Goal: Task Accomplishment & Management: Complete application form

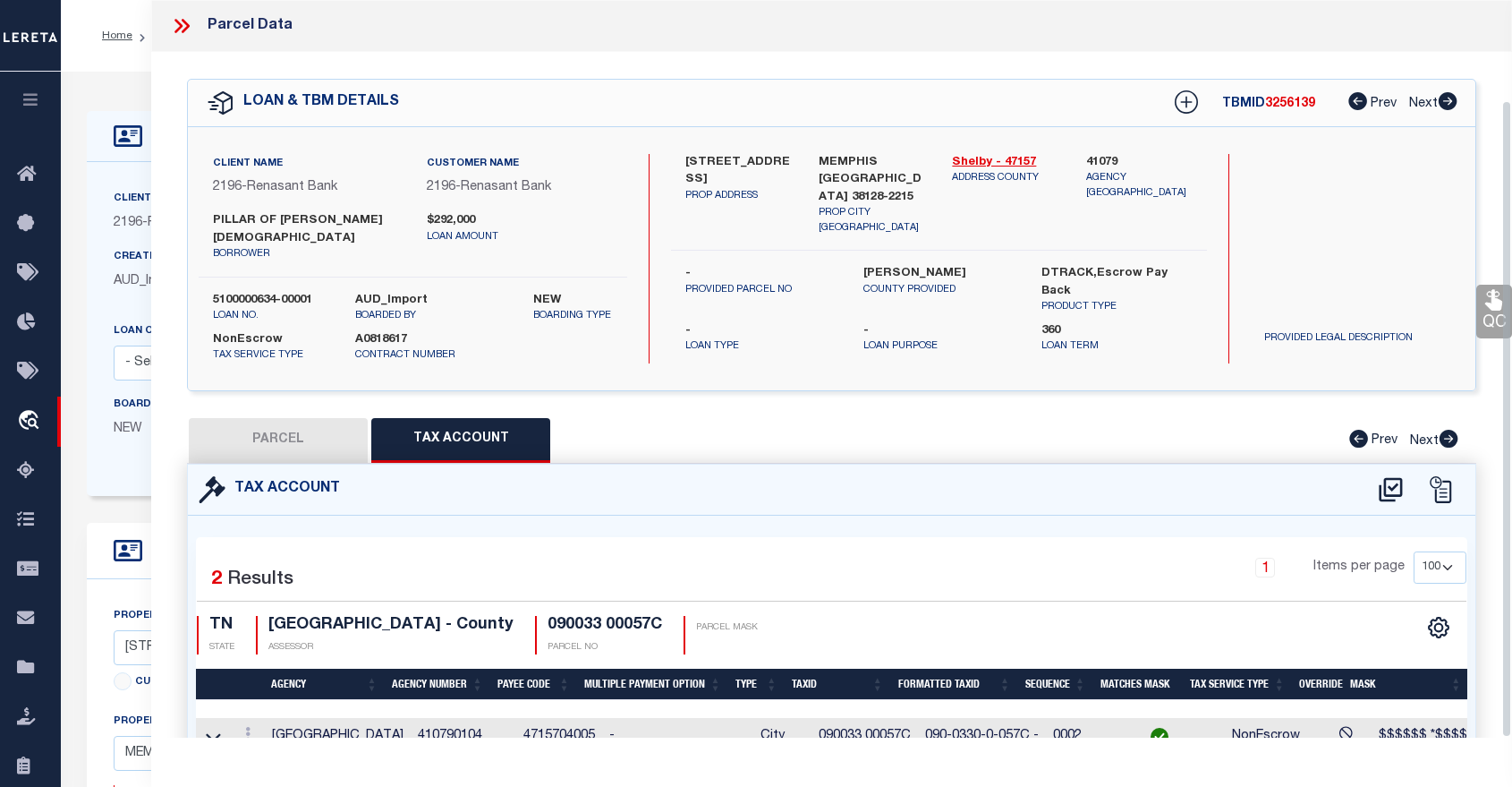
select select "100"
select select "5097"
select select "NonEscrow"
click at [178, 23] on icon at bounding box center [179, 25] width 8 height 14
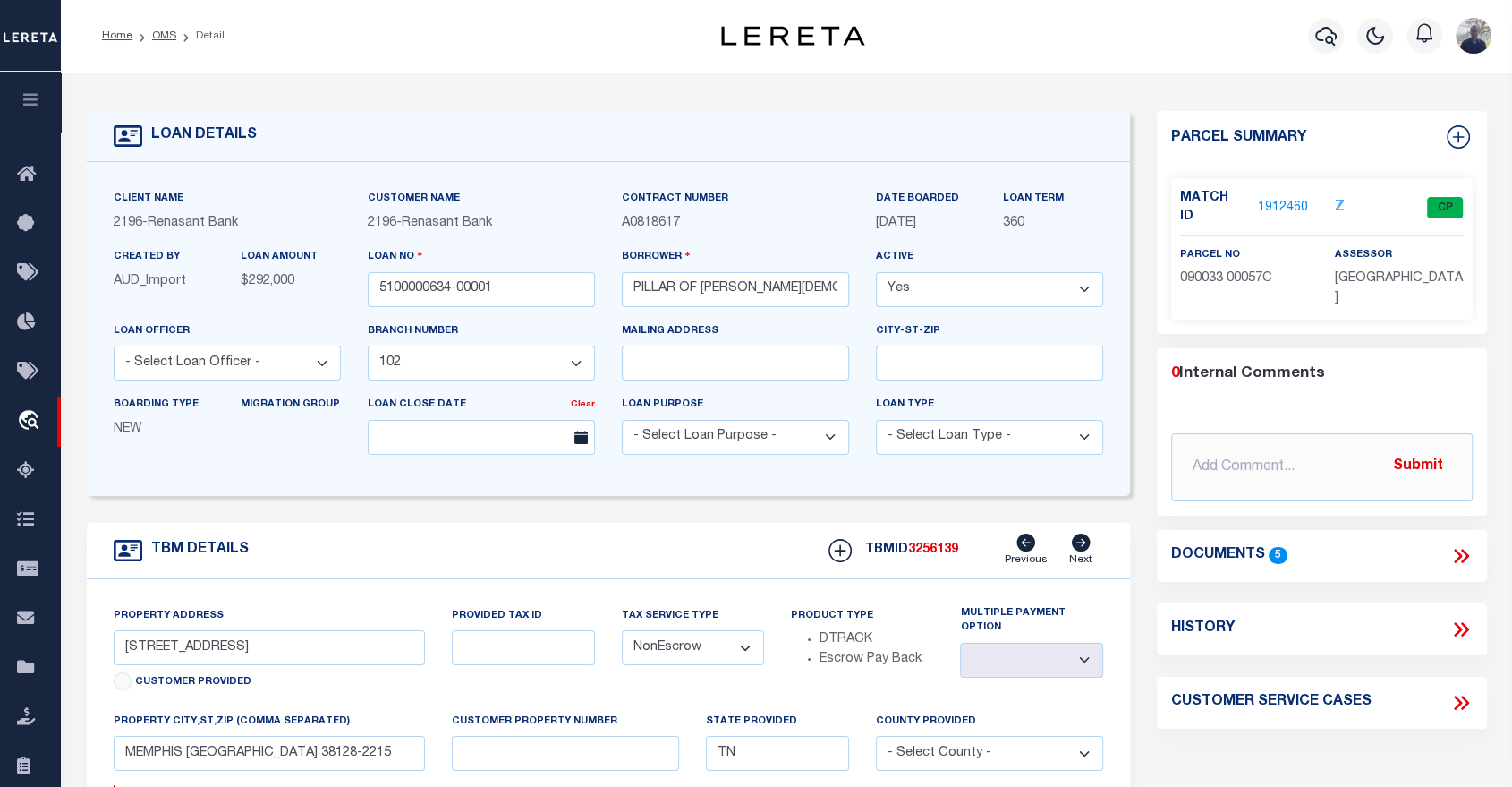
click at [1463, 618] on icon at bounding box center [1460, 629] width 23 height 24
select select "100"
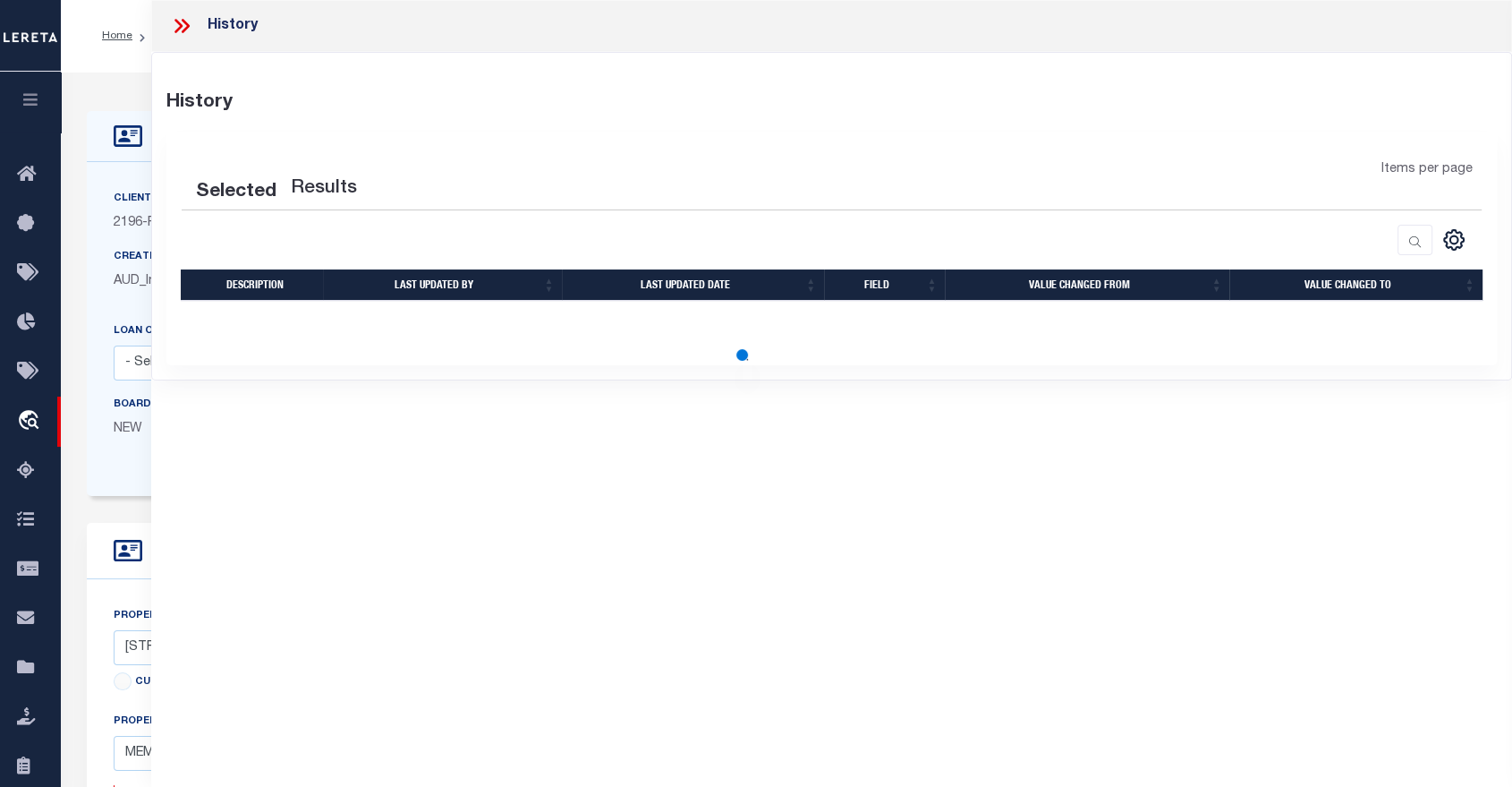
select select "100"
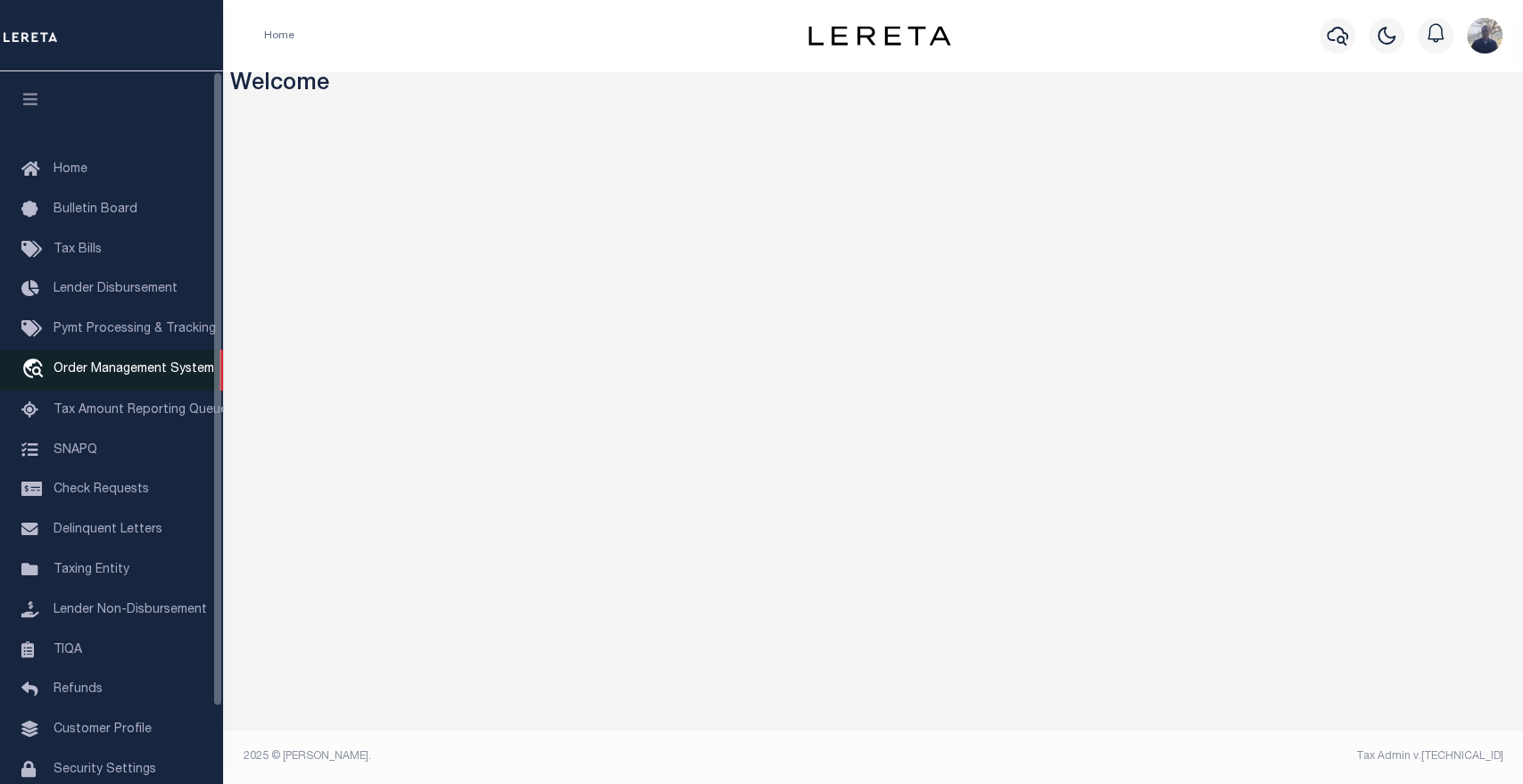
click at [93, 373] on span "Order Management System" at bounding box center [133, 368] width 160 height 12
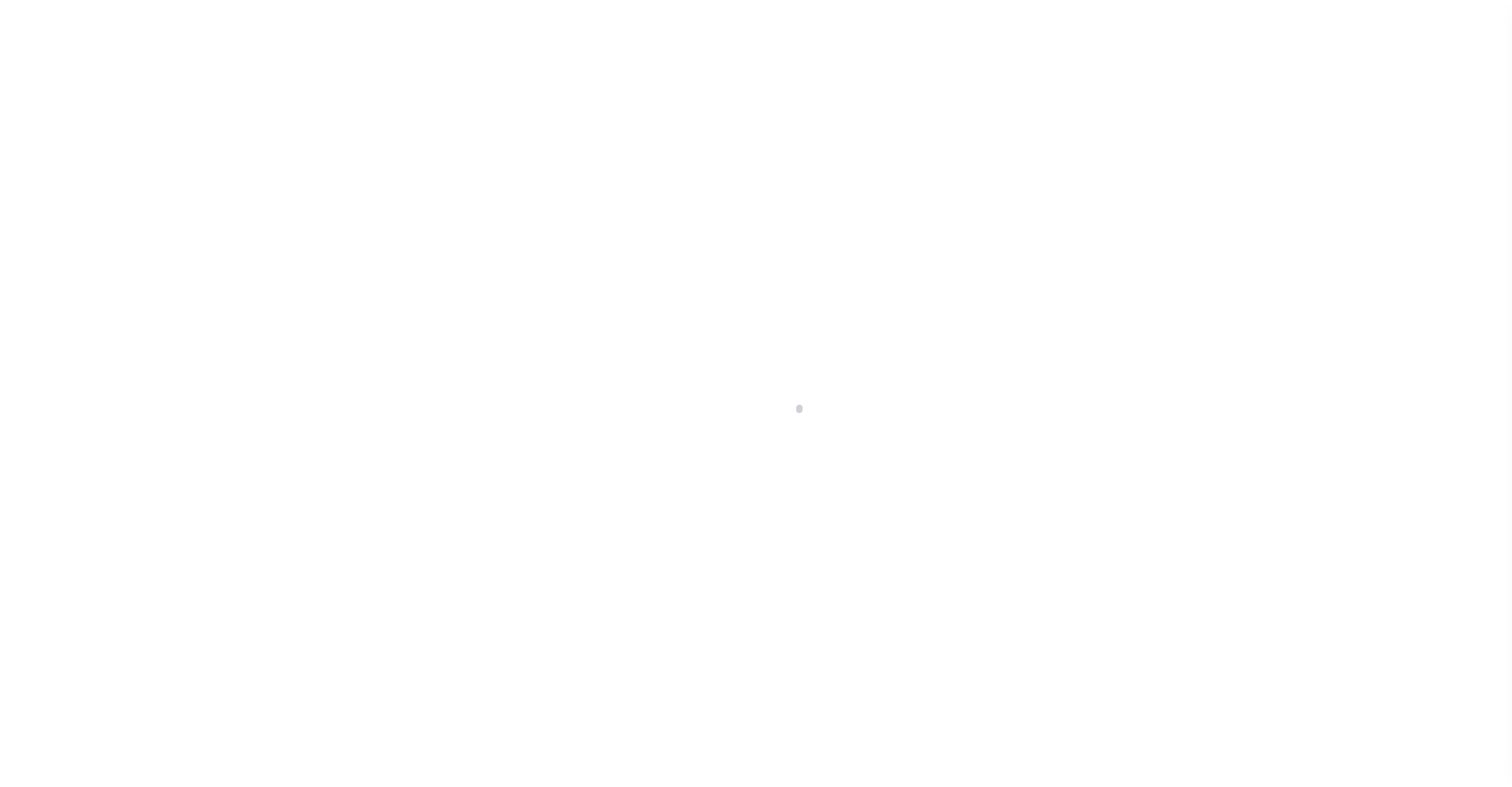
scroll to position [86, 0]
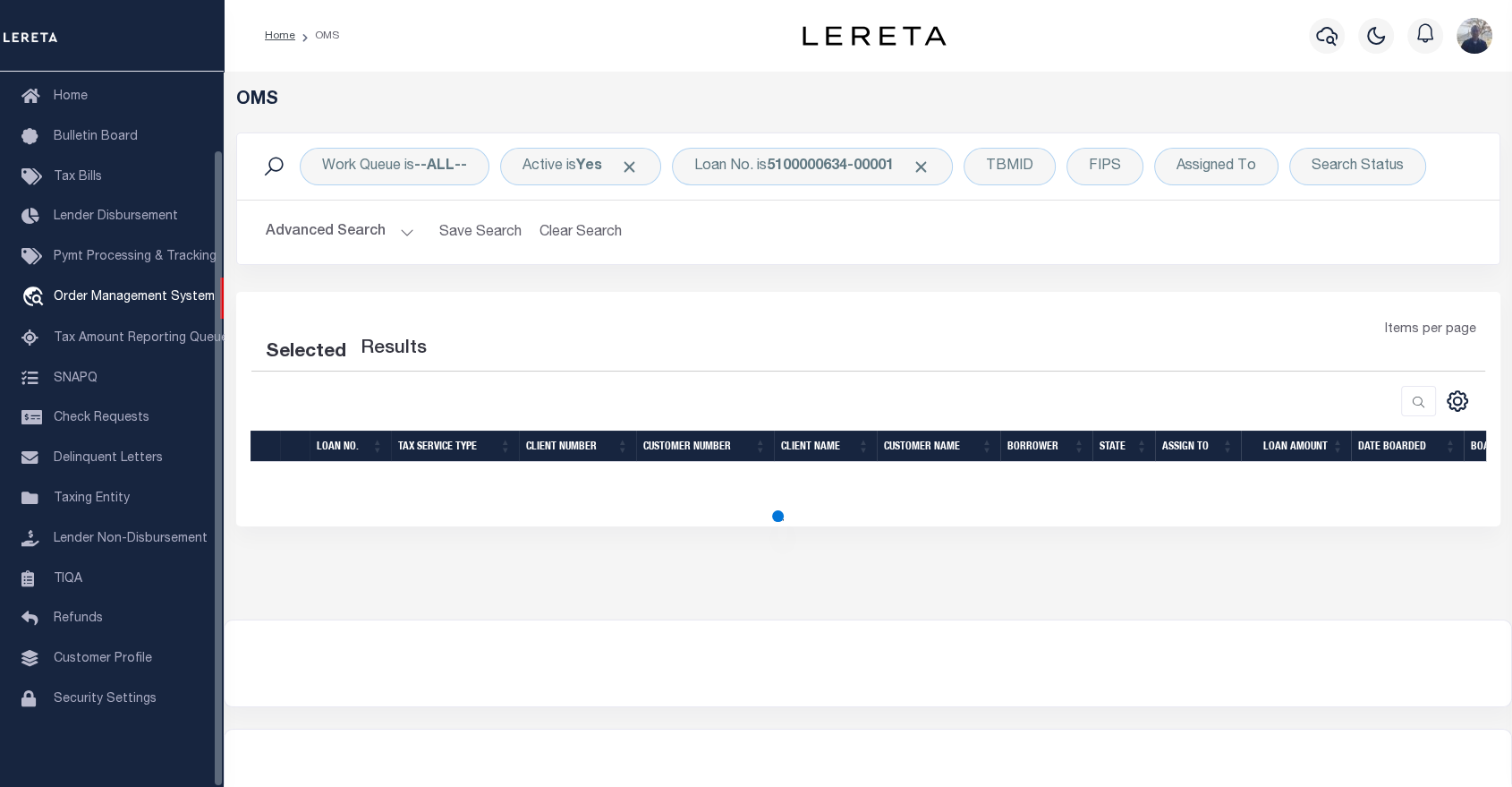
select select "200"
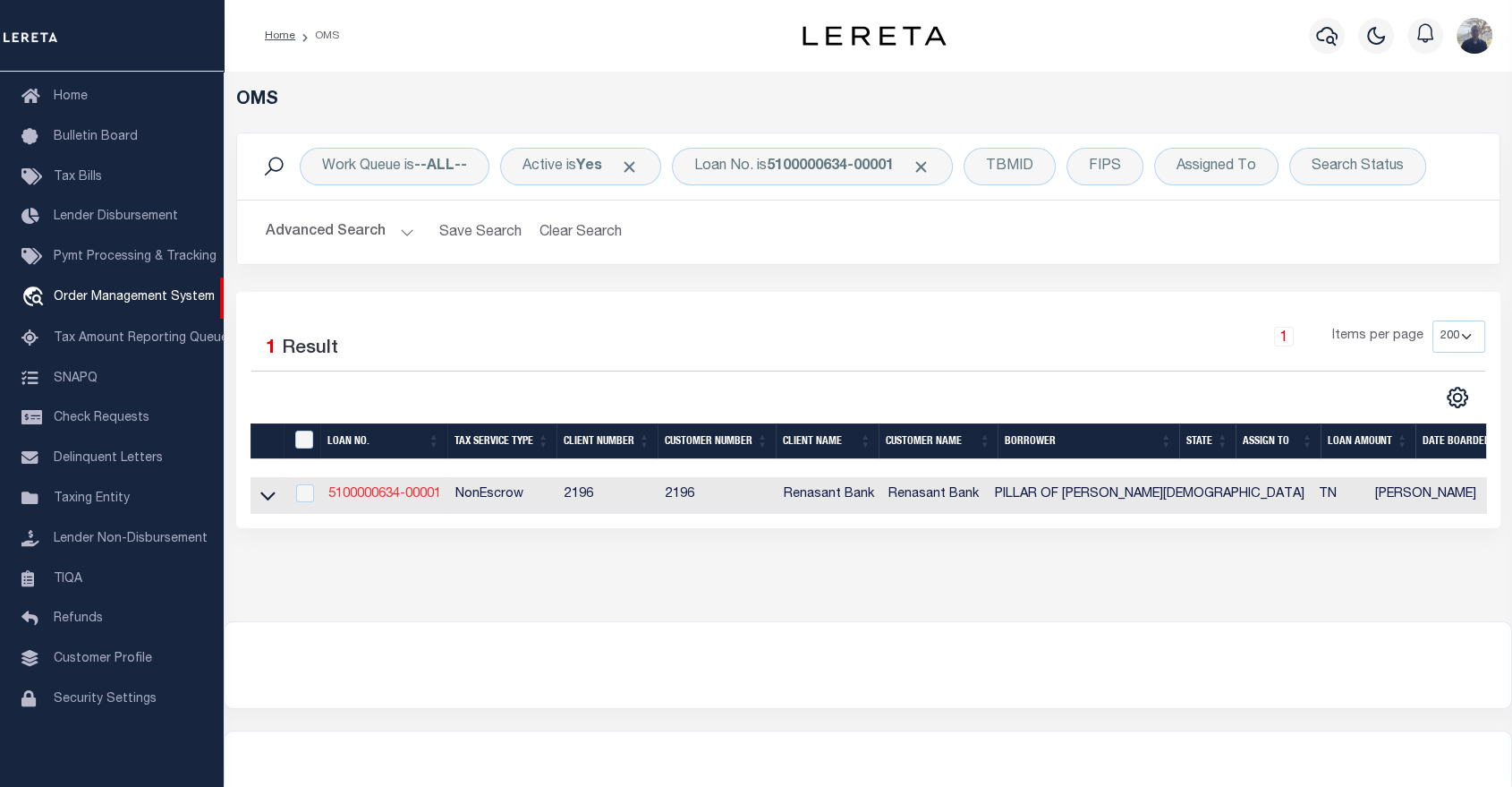
click at [359, 496] on link "5100000634-00001" at bounding box center [384, 494] width 113 height 12
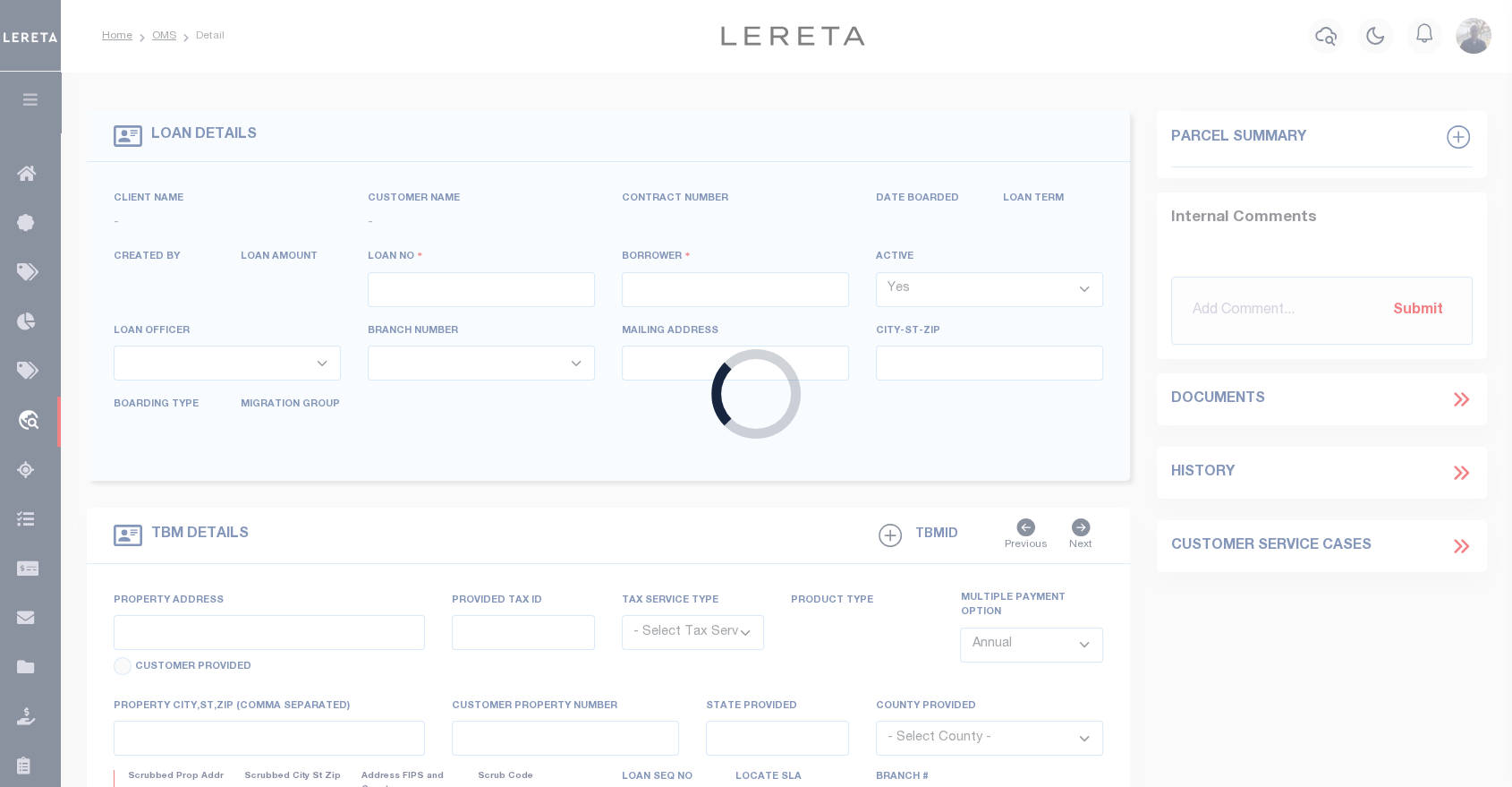
type input "5100000634-00001"
type input "PILLAR OF FAITH EVANGELI"
select select
select select "NonEscrow"
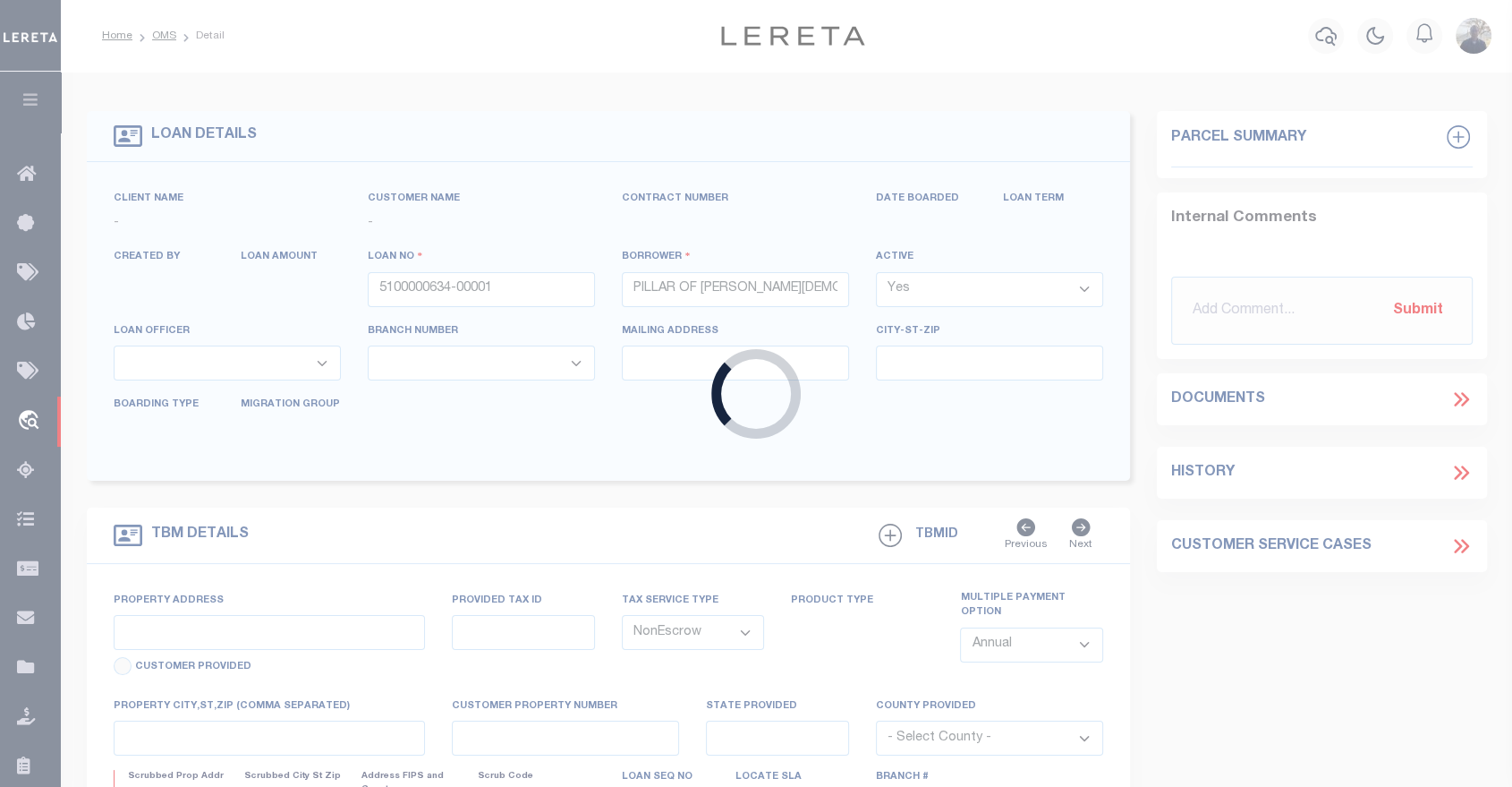
select select "5097"
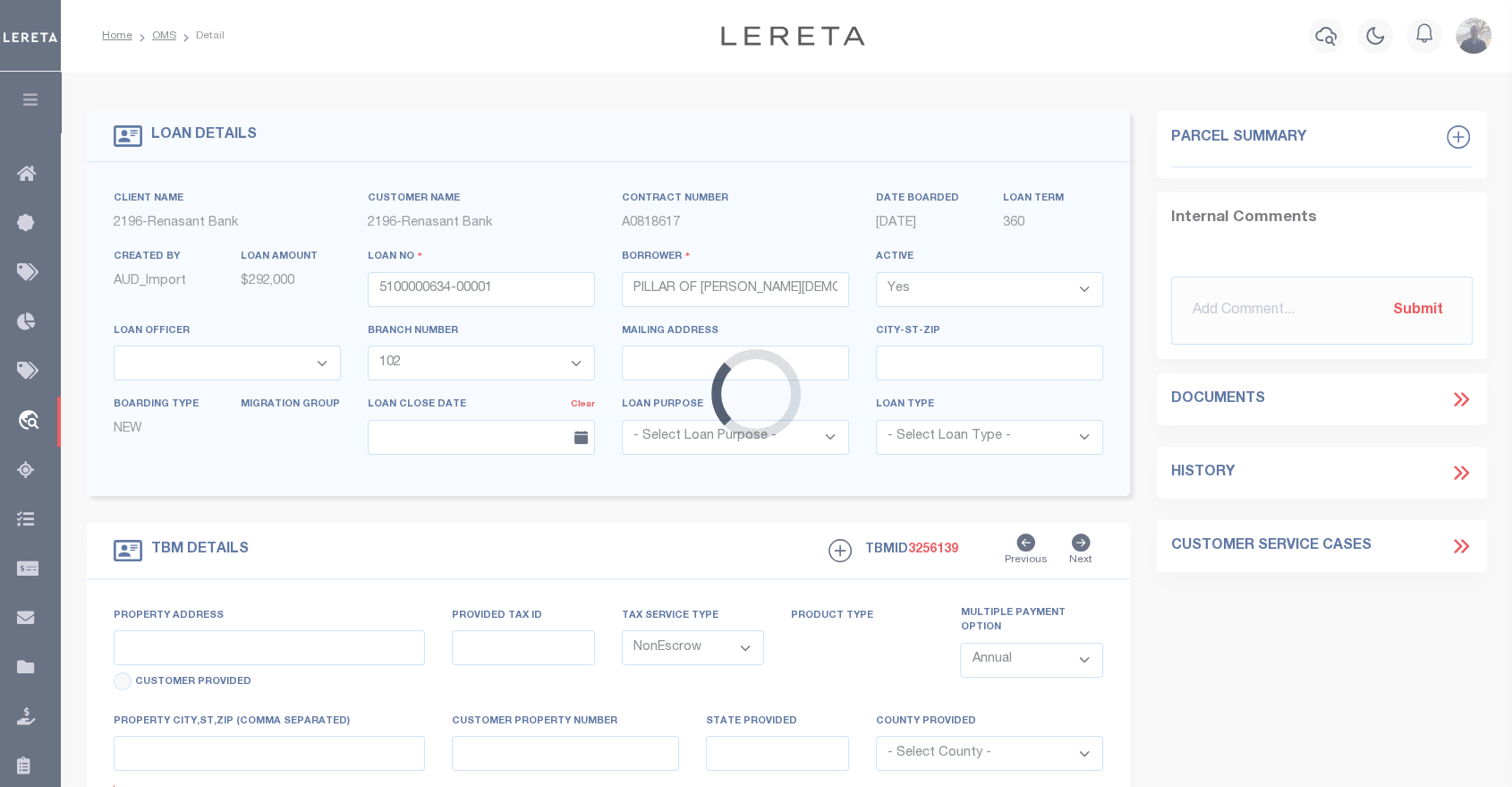
type input "4088 SAINT ELMO STREET"
select select
type input "MEMPHIS TN 38128-2215"
type input "TN"
select select
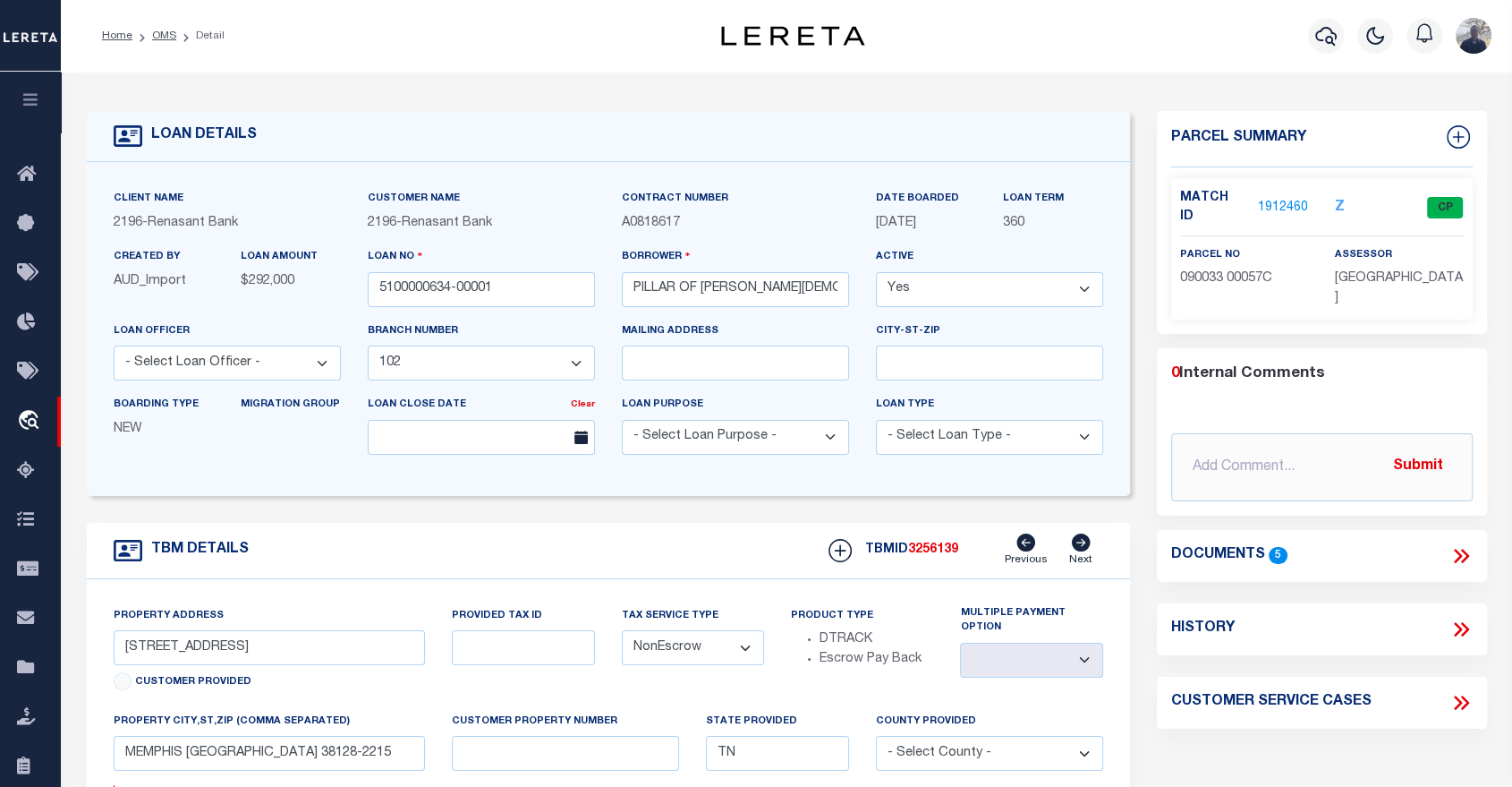
click at [1457, 618] on icon at bounding box center [1460, 629] width 23 height 24
select select "100"
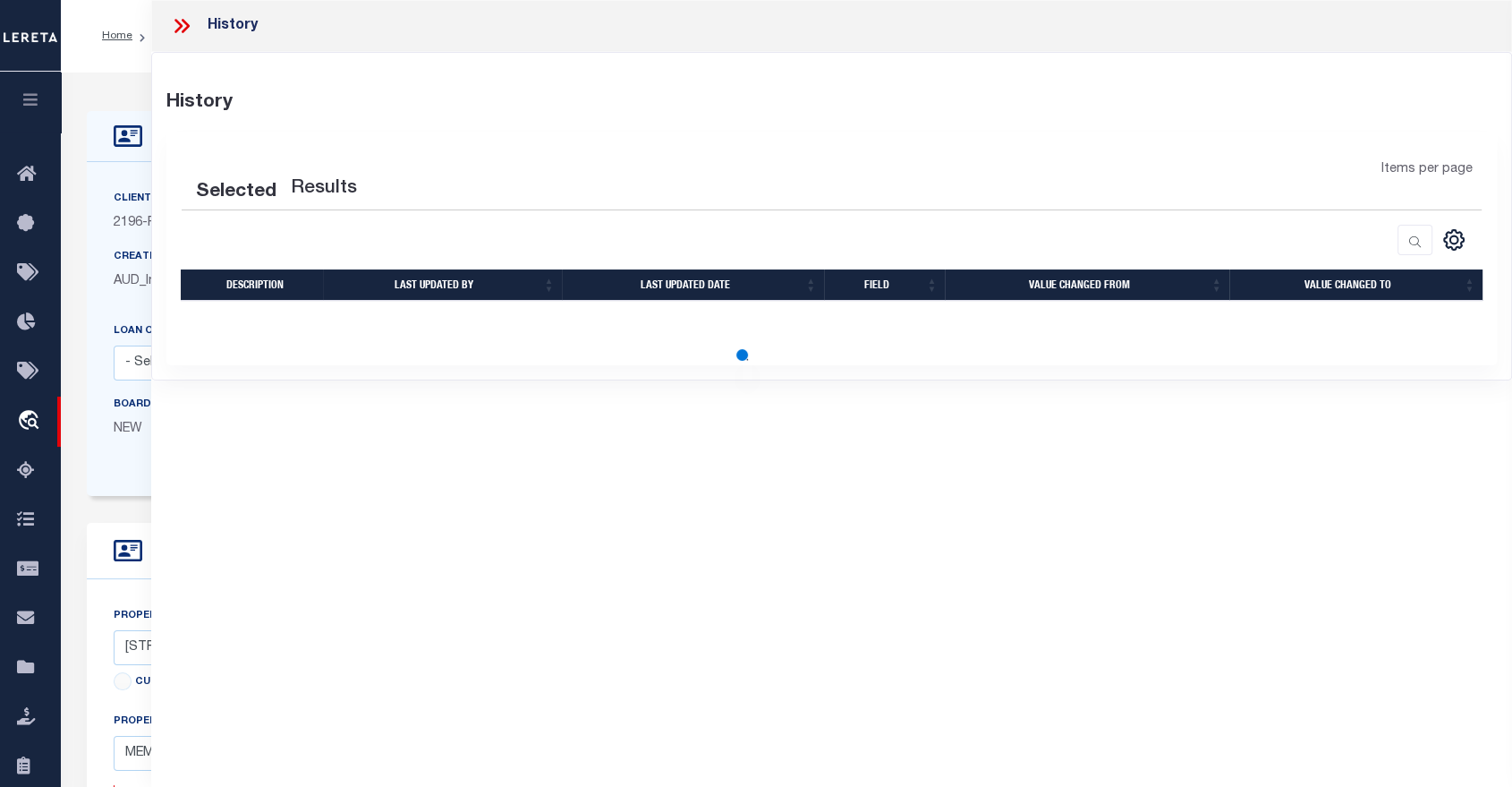
select select "100"
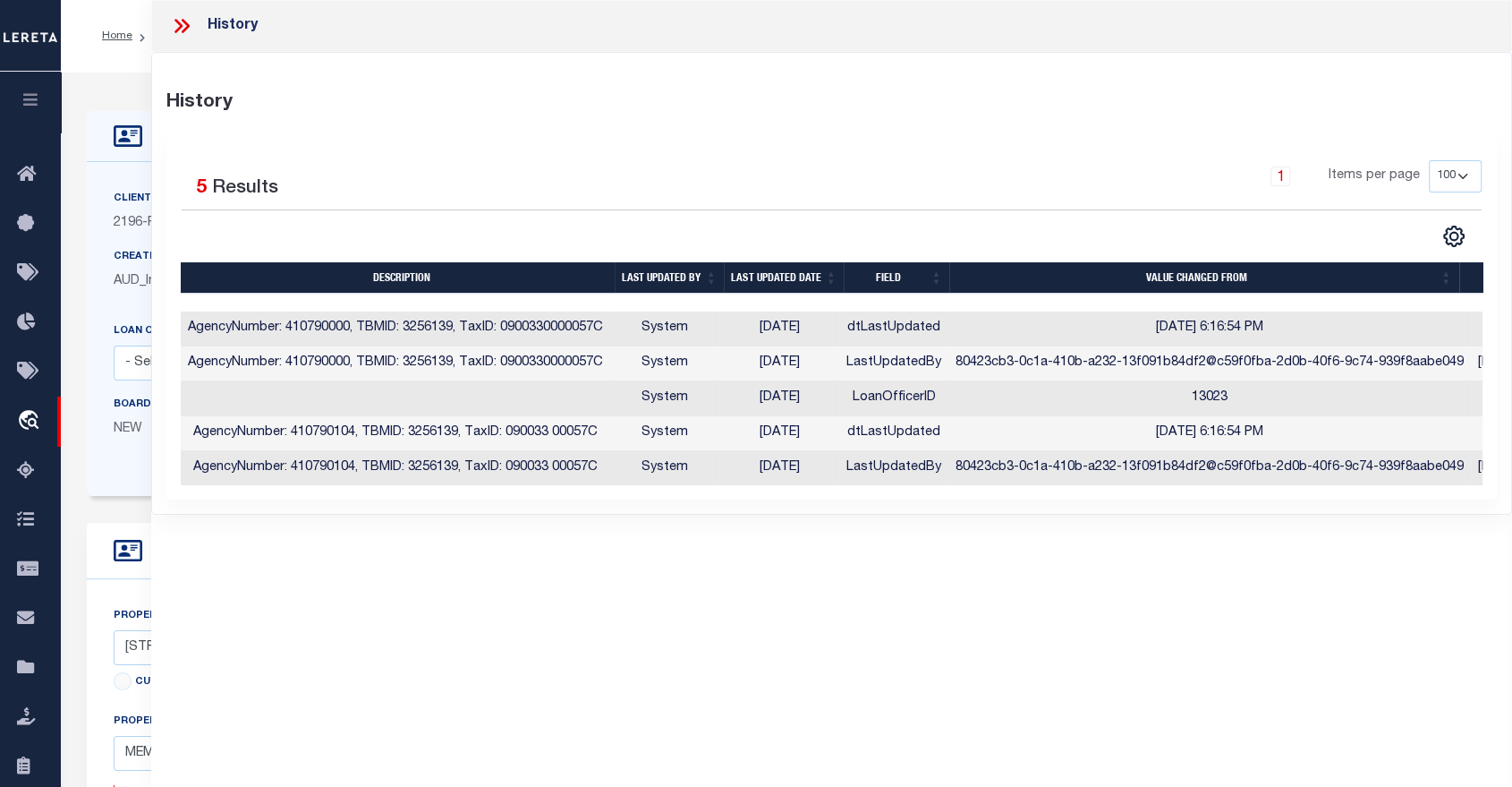
click at [179, 21] on icon at bounding box center [181, 25] width 23 height 24
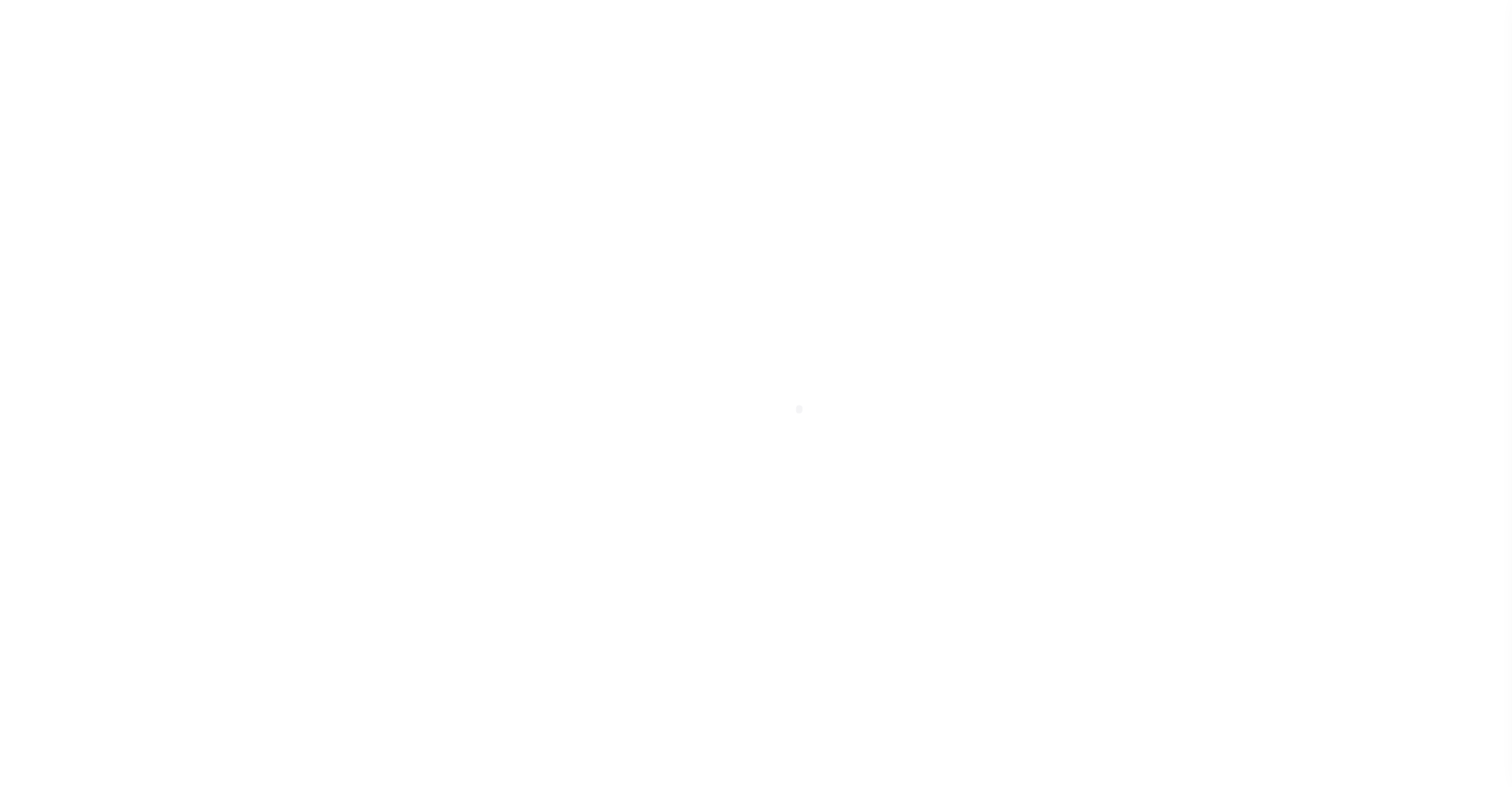
select select "NonEscrow"
select select
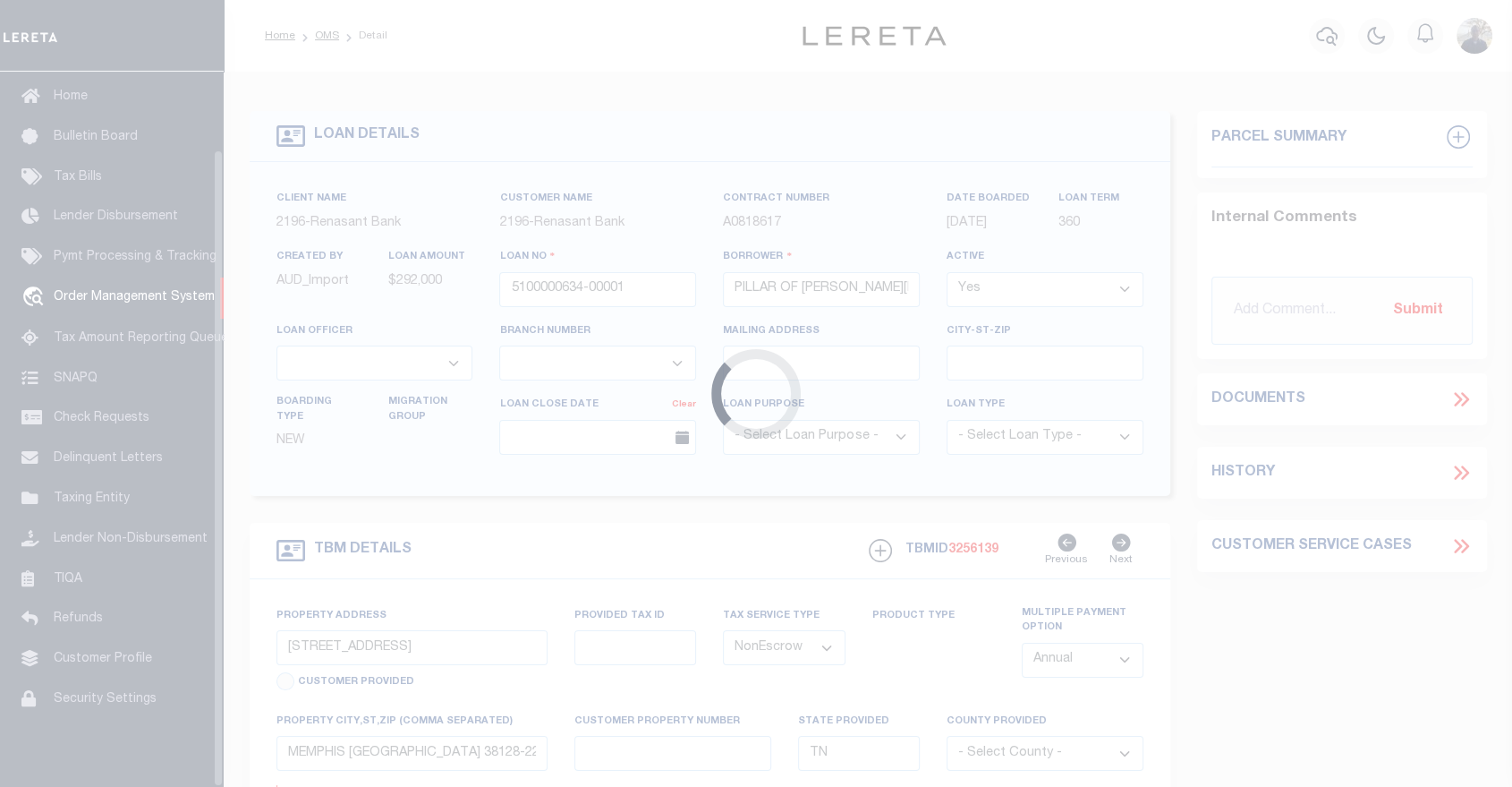
select select "5097"
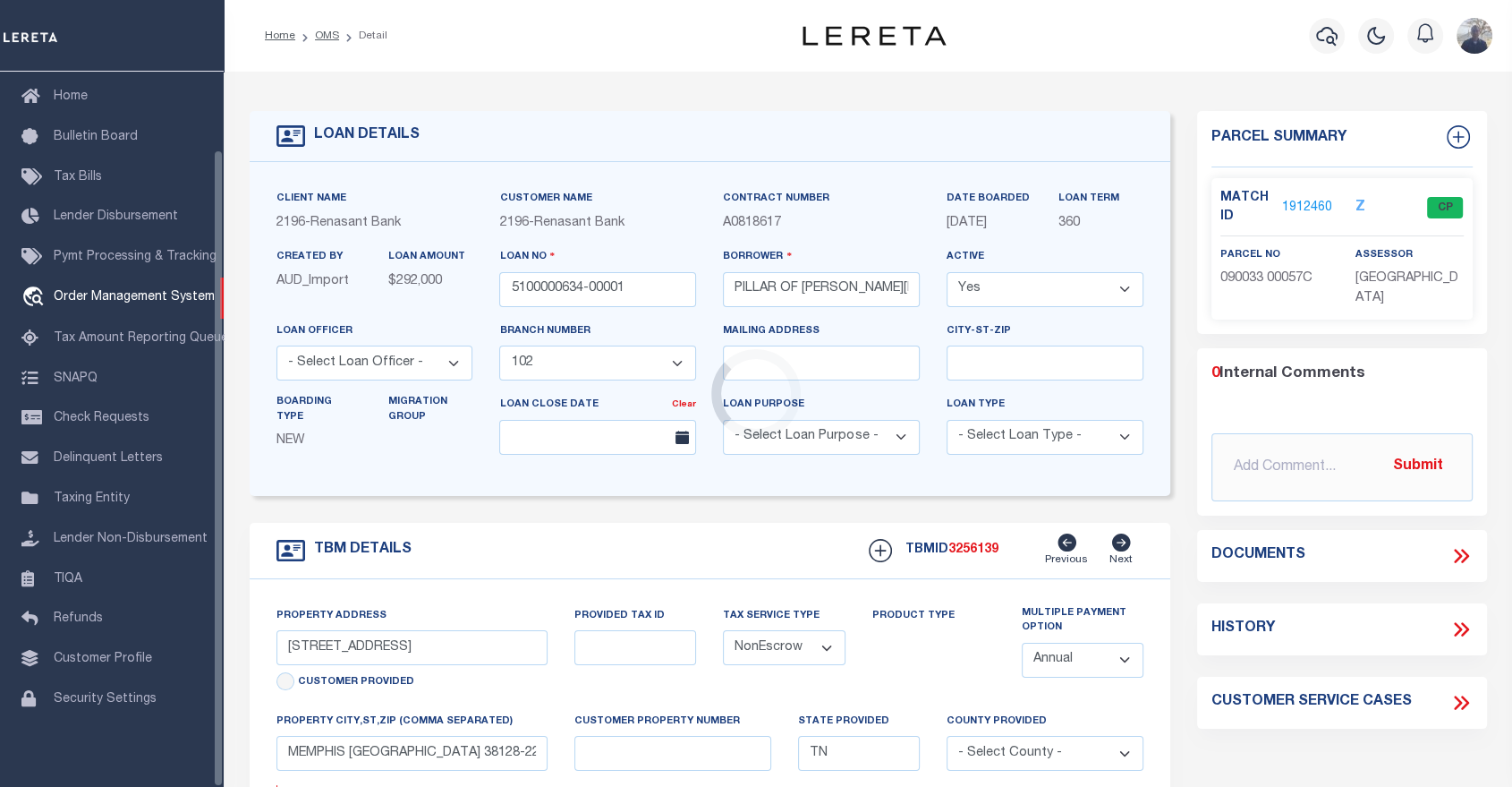
select select
